Goal: Information Seeking & Learning: Learn about a topic

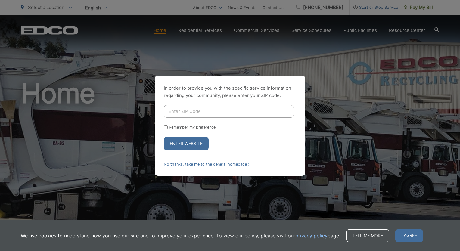
click at [234, 111] on input "Enter ZIP Code" at bounding box center [229, 111] width 130 height 13
type input "92021"
click at [164, 137] on button "Enter Website" at bounding box center [186, 144] width 45 height 14
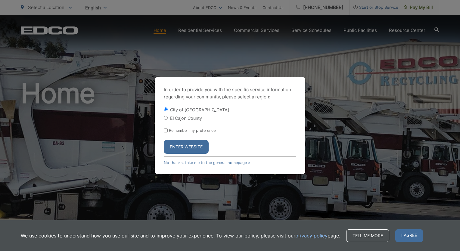
click at [192, 117] on label "El Cajon County" at bounding box center [186, 118] width 32 height 5
click at [168, 117] on input "El Cajon County" at bounding box center [166, 118] width 4 height 4
radio input "true"
click at [179, 110] on label "City of [GEOGRAPHIC_DATA]" at bounding box center [199, 109] width 59 height 5
click at [168, 110] on input "City of [GEOGRAPHIC_DATA]" at bounding box center [166, 109] width 4 height 4
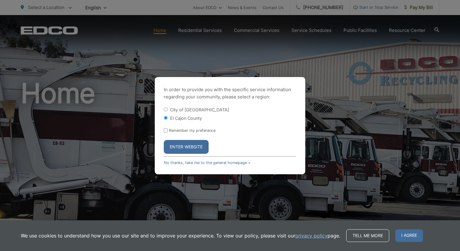
radio input "true"
click at [177, 139] on form "City of El Cajon El Cajon County Remember my preference Enter Website" at bounding box center [230, 130] width 132 height 47
click at [177, 145] on button "Enter Website" at bounding box center [186, 147] width 45 height 14
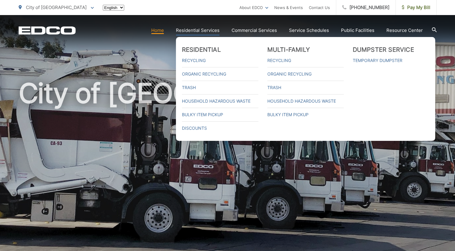
click at [210, 29] on link "Residential Services" at bounding box center [198, 30] width 44 height 7
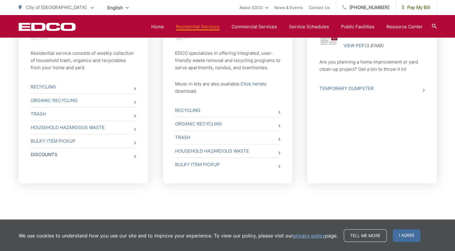
scroll to position [276, 0]
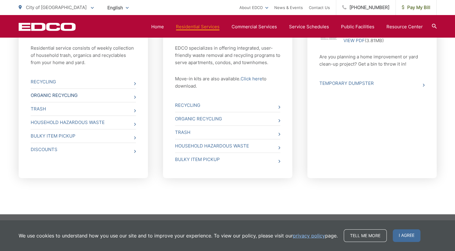
click at [92, 95] on link "Organic Recycling" at bounding box center [83, 95] width 105 height 13
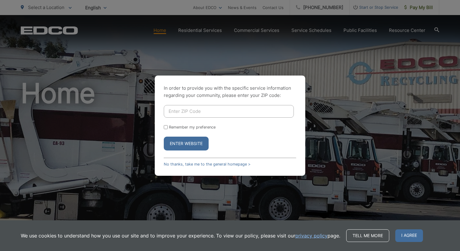
click at [213, 112] on input "Enter ZIP Code" at bounding box center [229, 111] width 130 height 13
type input "92021"
click at [164, 137] on button "Enter Website" at bounding box center [186, 144] width 45 height 14
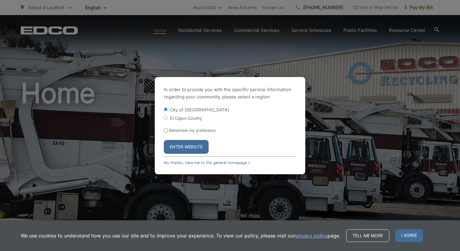
click at [200, 145] on button "Enter Website" at bounding box center [186, 147] width 45 height 14
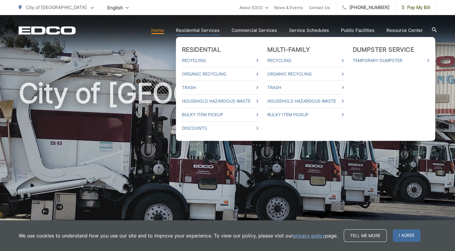
click at [193, 37] on ul "Residential Recycling Organic Recycling Trash Household Hazardous Waste Bulky I…" at bounding box center [305, 89] width 259 height 104
click at [192, 29] on link "Residential Services" at bounding box center [198, 30] width 44 height 7
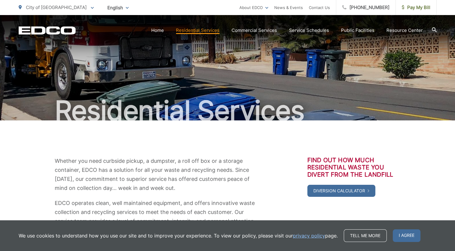
click at [165, 172] on p "Whether you need curbside pickup, a dumpster, a roll off box or a storage conta…" at bounding box center [156, 175] width 202 height 36
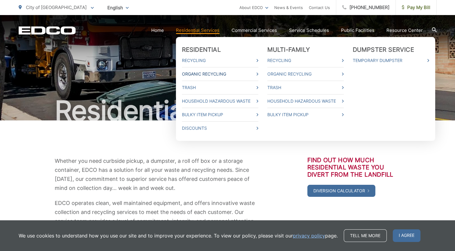
click at [203, 76] on link "Organic Recycling" at bounding box center [220, 73] width 76 height 7
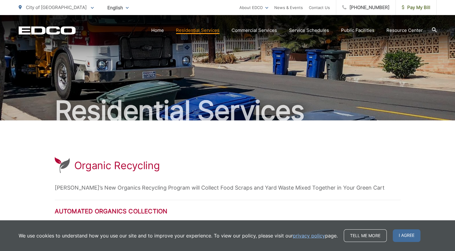
click at [234, 157] on div "Organic Recycling" at bounding box center [228, 166] width 346 height 18
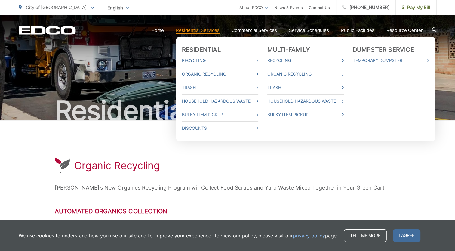
click at [199, 33] on link "Residential Services" at bounding box center [198, 30] width 44 height 7
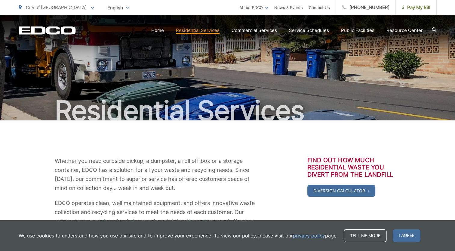
click at [150, 141] on div "Whether you need curbside pickup, a dumpster, a roll off box or a storage conta…" at bounding box center [228, 195] width 418 height 150
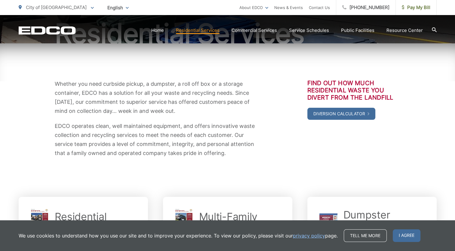
scroll to position [181, 0]
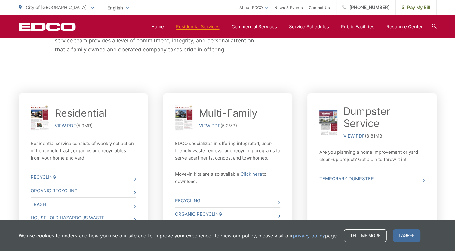
click at [224, 79] on div "Whether you need curbside pickup, a dumpster, a roll off box or a storage conta…" at bounding box center [228, 15] width 418 height 150
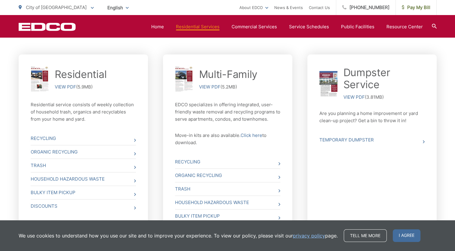
scroll to position [271, 0]
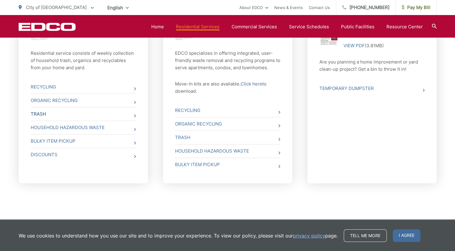
click at [123, 105] on link "Organic Recycling" at bounding box center [83, 100] width 105 height 13
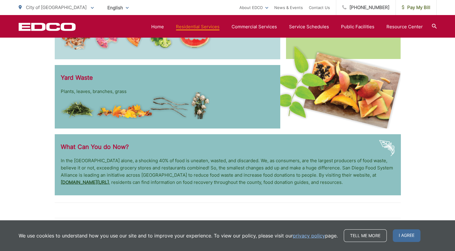
scroll to position [1234, 0]
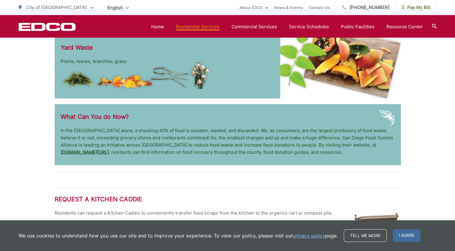
click at [401, 234] on span "I agree" at bounding box center [407, 235] width 28 height 13
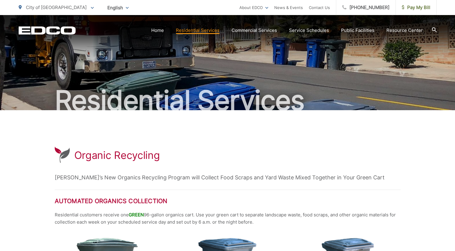
scroll to position [0, 0]
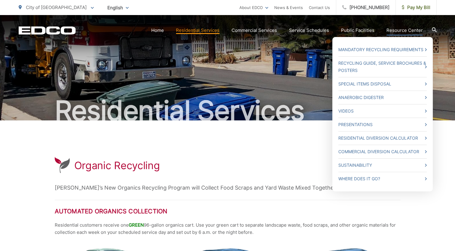
click at [392, 30] on link "Resource Center" at bounding box center [405, 30] width 36 height 7
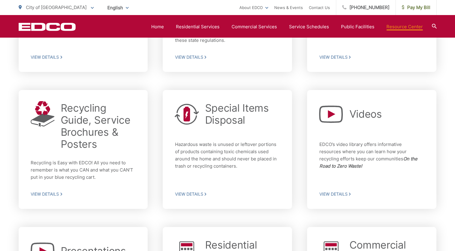
scroll to position [241, 0]
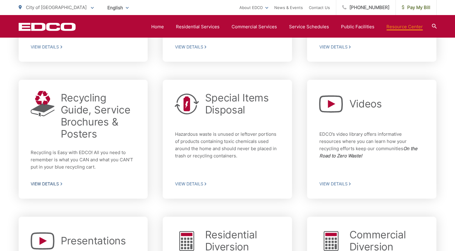
click at [69, 151] on p "Recycling is Easy with EDCO! All you need to remember is what you CAN and what …" at bounding box center [83, 160] width 105 height 22
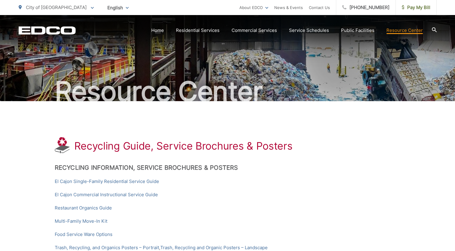
scroll to position [30, 0]
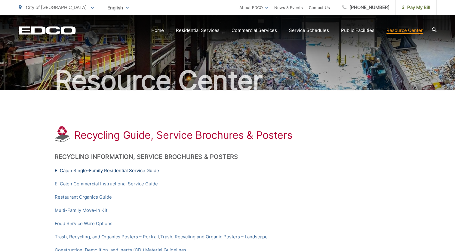
click at [140, 172] on link "El Cajon Single-Family Residential Service Guide" at bounding box center [107, 170] width 104 height 7
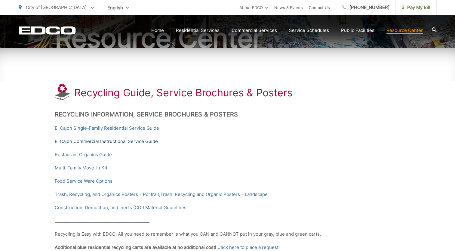
scroll to position [90, 0]
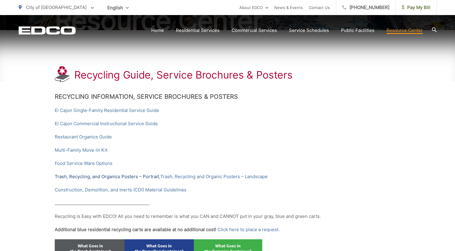
click at [100, 178] on link "Trash, Recycling, and Organics Posters – Portrait" at bounding box center [107, 176] width 104 height 7
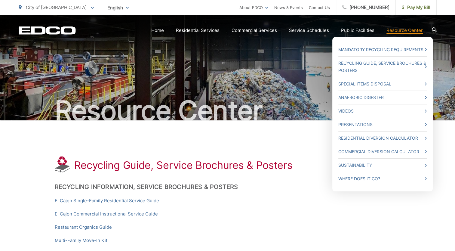
click at [388, 33] on link "Resource Center" at bounding box center [405, 30] width 36 height 7
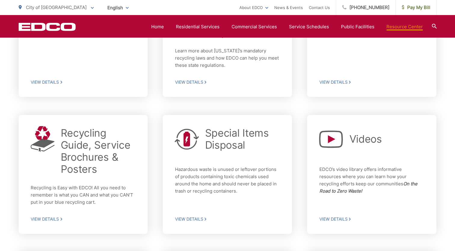
scroll to position [90, 0]
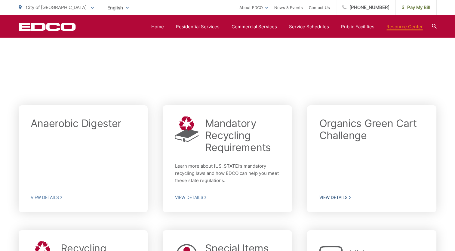
click at [336, 178] on p at bounding box center [371, 167] width 105 height 43
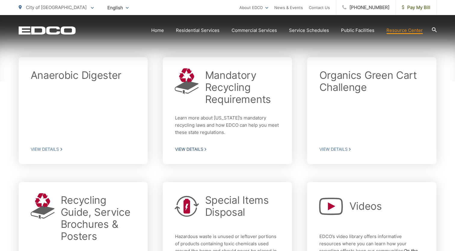
scroll to position [181, 0]
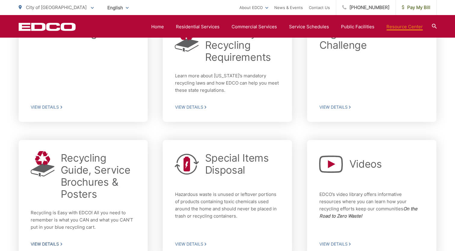
click at [69, 167] on h2 "Recycling Guide, Service Brochures & Posters" at bounding box center [98, 176] width 75 height 48
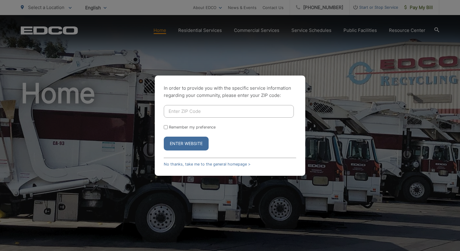
click at [175, 110] on input "Enter ZIP Code" at bounding box center [229, 111] width 130 height 13
type input "92021"
click at [164, 137] on button "Enter Website" at bounding box center [186, 144] width 45 height 14
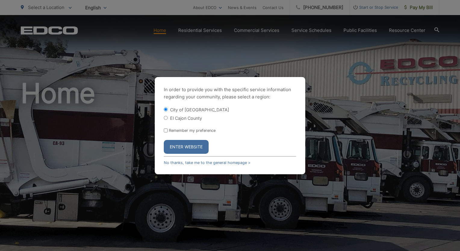
click at [182, 118] on label "El Cajon County" at bounding box center [186, 118] width 32 height 5
click at [168, 118] on input "El Cajon County" at bounding box center [166, 118] width 4 height 4
radio input "true"
click at [178, 141] on button "Enter Website" at bounding box center [186, 147] width 45 height 14
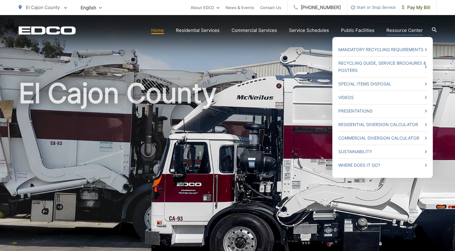
click at [411, 32] on link "Resource Center" at bounding box center [405, 30] width 36 height 7
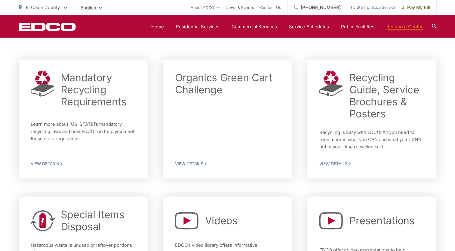
scroll to position [120, 0]
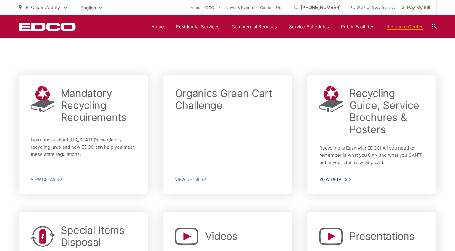
click at [377, 139] on div "Recycling Guide, Service Brochures & Posters Recycling is Easy with EDCO! All y…" at bounding box center [371, 134] width 105 height 95
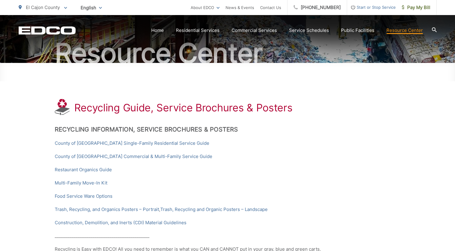
scroll to position [60, 0]
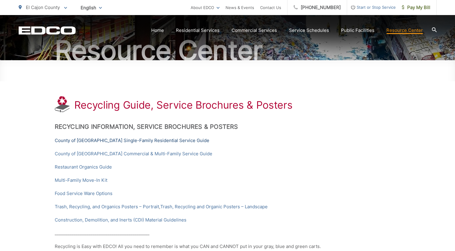
click at [153, 141] on link "County of [GEOGRAPHIC_DATA] Single-Family Residential Service Guide" at bounding box center [132, 140] width 155 height 7
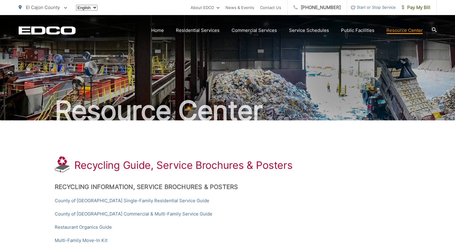
scroll to position [60, 0]
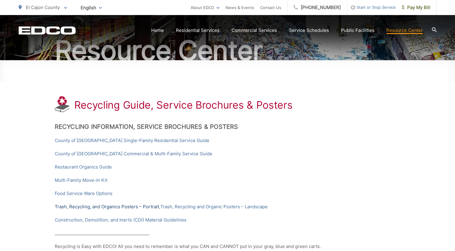
click at [108, 209] on link "Trash, Recycling, and Organics Posters – Portrait" at bounding box center [107, 206] width 104 height 7
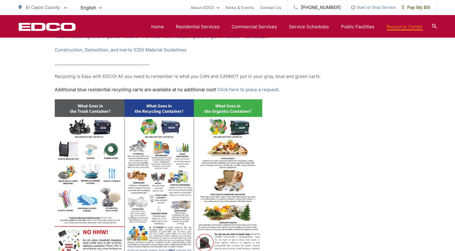
scroll to position [241, 0]
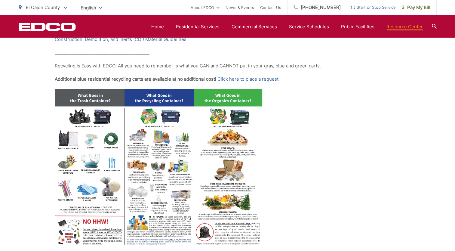
click at [191, 148] on img at bounding box center [159, 169] width 208 height 160
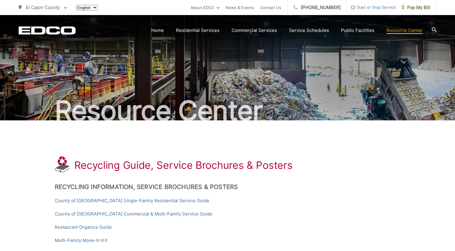
scroll to position [240, 0]
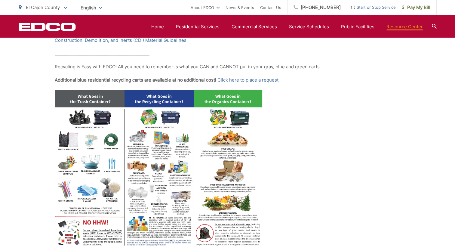
click at [69, 130] on img at bounding box center [159, 170] width 208 height 160
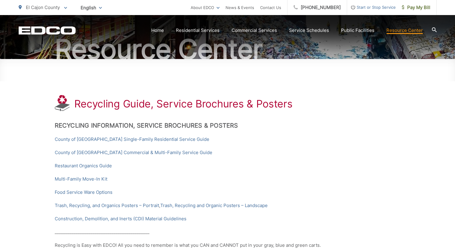
scroll to position [119, 0]
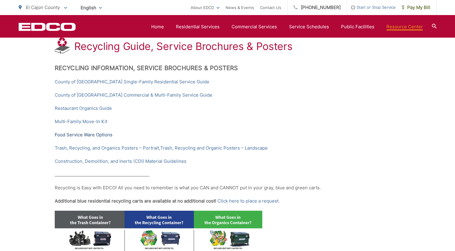
click at [109, 135] on link "Food Service Ware Options" at bounding box center [84, 134] width 58 height 7
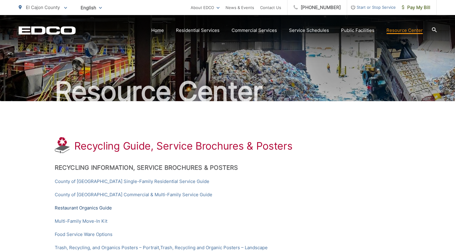
scroll to position [30, 0]
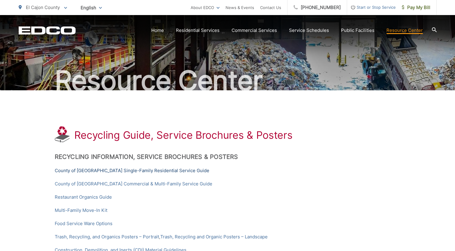
click at [94, 170] on link "County of [GEOGRAPHIC_DATA] Single-Family Residential Service Guide" at bounding box center [132, 170] width 155 height 7
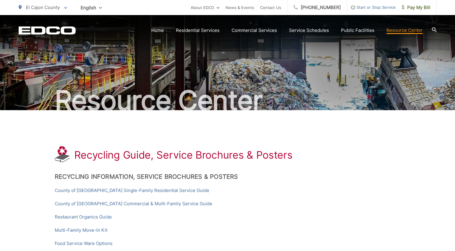
scroll to position [0, 0]
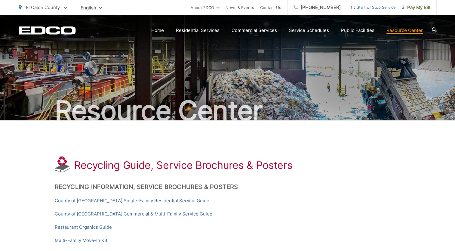
drag, startPoint x: 433, startPoint y: 27, endPoint x: 432, endPoint y: 30, distance: 3.1
click at [433, 27] on icon at bounding box center [434, 29] width 5 height 5
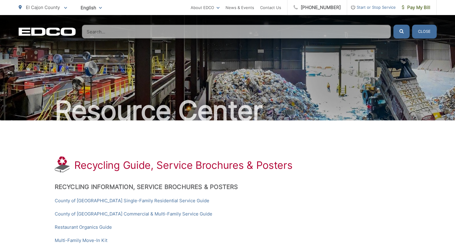
click at [290, 31] on input "Search" at bounding box center [236, 32] width 309 height 14
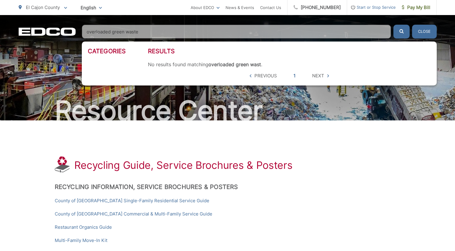
type input "overloaded green waste"
click at [394, 25] on button "submit" at bounding box center [402, 32] width 16 height 14
click at [406, 35] on button "submit" at bounding box center [402, 32] width 16 height 14
click at [418, 33] on button "Close" at bounding box center [424, 32] width 25 height 14
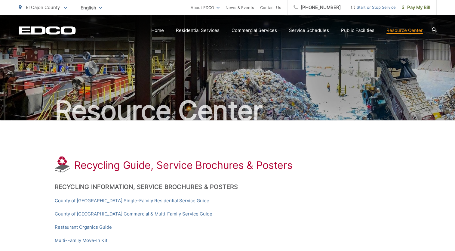
click at [223, 163] on h1 "Recycling Guide, Service Brochures & Posters" at bounding box center [183, 165] width 219 height 12
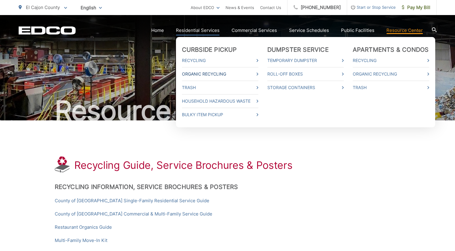
click at [218, 71] on link "Organic Recycling" at bounding box center [220, 73] width 76 height 7
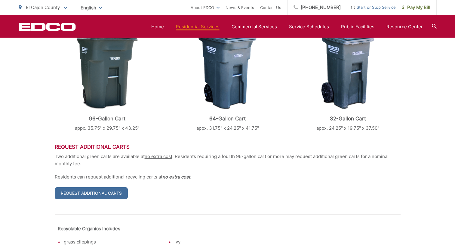
scroll to position [98, 0]
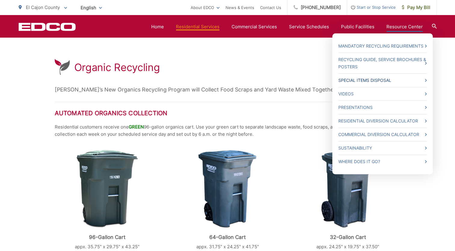
click at [393, 78] on link "Special Items Disposal" at bounding box center [383, 80] width 88 height 7
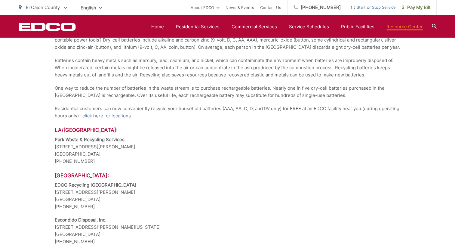
scroll to position [542, 0]
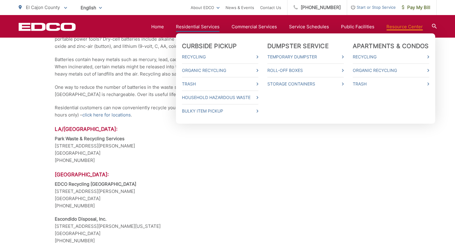
click at [209, 33] on ul "Curbside Pickup Recycling Organic Recycling Trash Household Hazardous Waste Bul…" at bounding box center [305, 78] width 259 height 90
click at [211, 26] on link "Residential Services" at bounding box center [198, 26] width 44 height 7
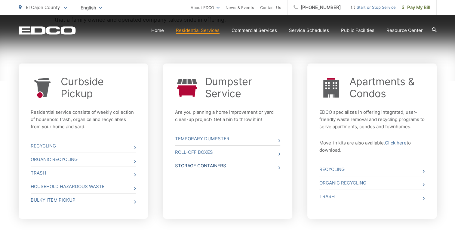
scroll to position [211, 0]
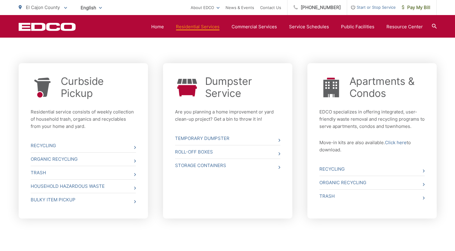
click at [82, 103] on div "Curbside Pickup Residential service consists of weekly collection of household …" at bounding box center [83, 102] width 105 height 55
click at [78, 113] on p "Residential service consists of weekly collection of household trash, organics …" at bounding box center [83, 119] width 105 height 22
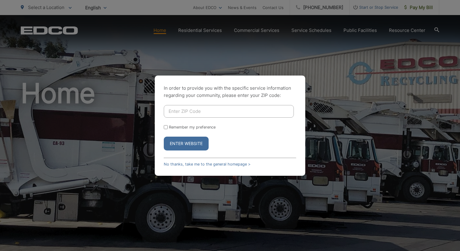
click at [200, 113] on input "Enter ZIP Code" at bounding box center [229, 111] width 130 height 13
click at [164, 137] on button "Enter Website" at bounding box center [186, 144] width 45 height 14
type input "92021."
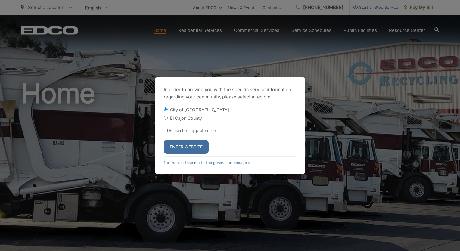
click at [194, 118] on label "El Cajon County" at bounding box center [186, 118] width 32 height 5
click at [168, 118] on input "El Cajon County" at bounding box center [166, 118] width 4 height 4
radio input "true"
click at [189, 144] on button "Enter Website" at bounding box center [186, 147] width 45 height 14
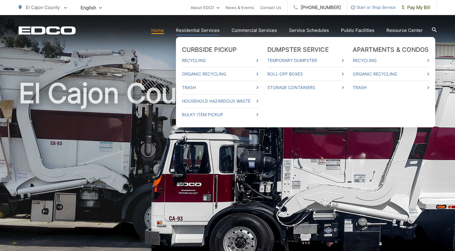
click at [203, 29] on link "Residential Services" at bounding box center [198, 30] width 44 height 7
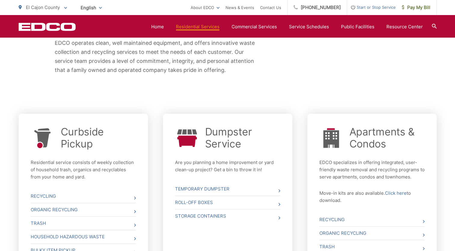
scroll to position [191, 0]
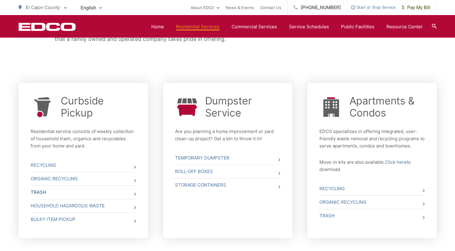
click at [65, 196] on link "Trash" at bounding box center [83, 192] width 105 height 13
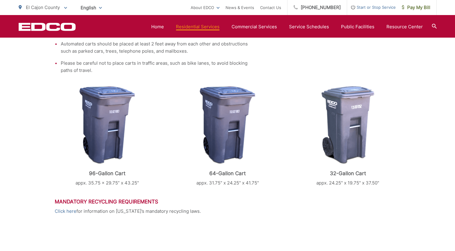
scroll to position [211, 0]
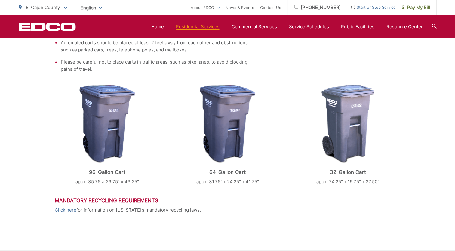
click at [95, 135] on img at bounding box center [107, 124] width 56 height 78
click at [78, 96] on div at bounding box center [107, 124] width 105 height 78
click at [63, 156] on div at bounding box center [107, 124] width 105 height 78
drag, startPoint x: 83, startPoint y: 172, endPoint x: 103, endPoint y: 172, distance: 20.2
click at [83, 172] on p "96-Gallon Cart" at bounding box center [107, 172] width 105 height 6
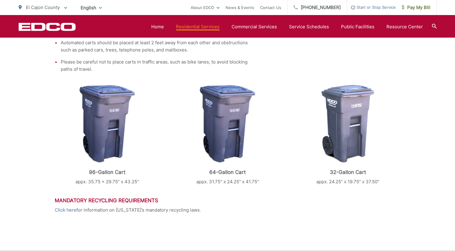
click at [56, 142] on div at bounding box center [107, 124] width 105 height 78
click at [41, 164] on div "Trash EDCO provides each single-family residential customer with a GRAY automat…" at bounding box center [227, 107] width 455 height 395
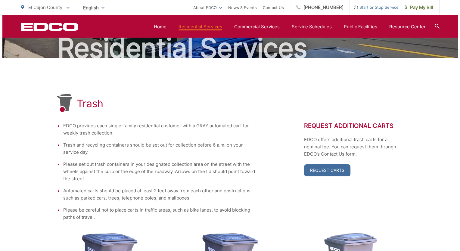
scroll to position [60, 0]
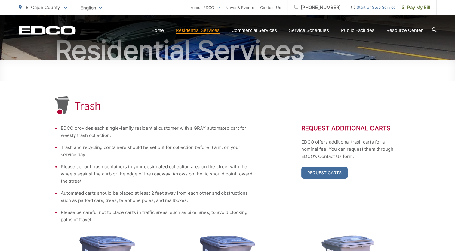
click at [58, 6] on span "El Cajon County" at bounding box center [43, 8] width 34 height 6
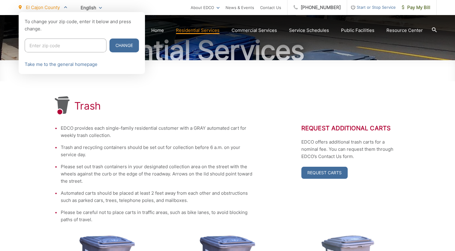
click at [58, 44] on input "Enter zip code" at bounding box center [66, 46] width 82 height 14
type input "92021"
click at [110, 39] on button "Change" at bounding box center [124, 46] width 29 height 14
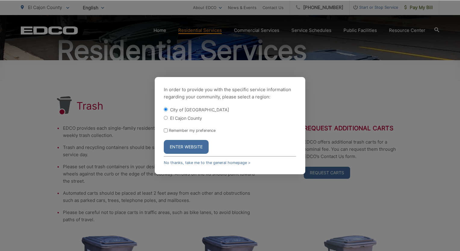
click at [180, 143] on button "Enter Website" at bounding box center [186, 147] width 45 height 14
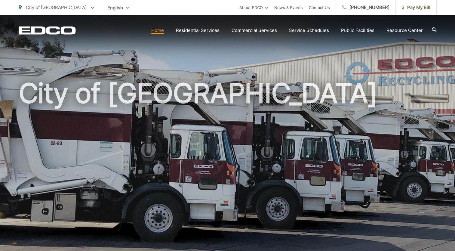
click at [211, 34] on section "Home Residential Services Residential Recycling Organic Recycling Trash Househo…" at bounding box center [256, 30] width 361 height 11
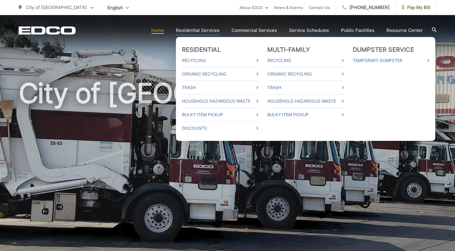
click at [211, 30] on link "Residential Services" at bounding box center [198, 30] width 44 height 7
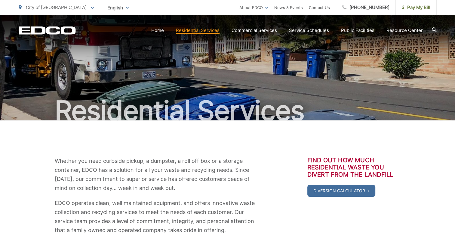
click at [153, 184] on p "Whether you need curbside pickup, a dumpster, a roll off box or a storage conta…" at bounding box center [156, 175] width 202 height 36
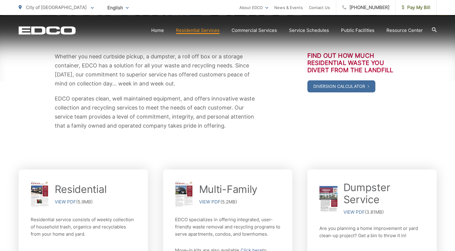
scroll to position [211, 0]
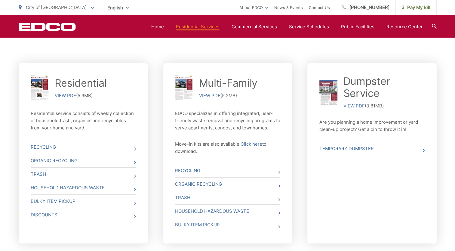
click at [73, 119] on p "Residential service consists of weekly collection of household trash, organics …" at bounding box center [83, 121] width 105 height 22
click at [64, 175] on link "Trash" at bounding box center [83, 174] width 105 height 13
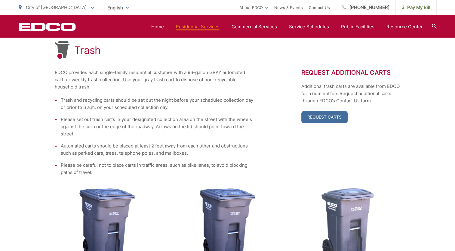
scroll to position [60, 0]
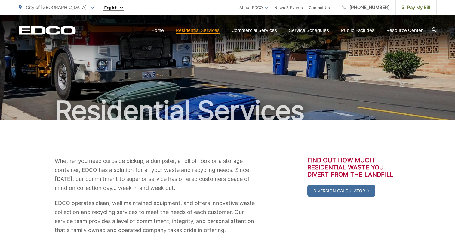
scroll to position [209, 0]
